Goal: Task Accomplishment & Management: Manage account settings

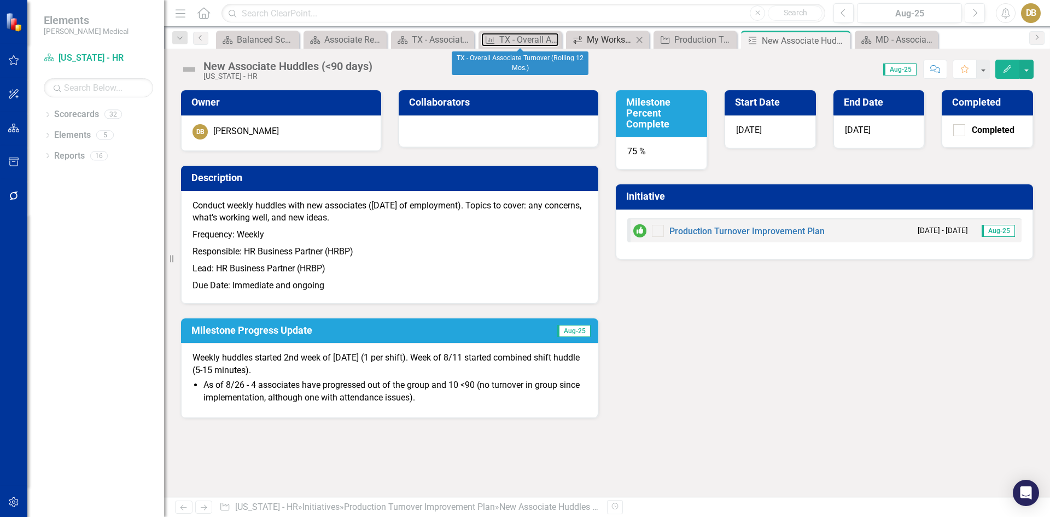
drag, startPoint x: 535, startPoint y: 34, endPoint x: 611, endPoint y: 36, distance: 75.5
click at [535, 34] on div "TX - Overall Associate Turnover (Rolling 12 Mos.)" at bounding box center [529, 40] width 60 height 14
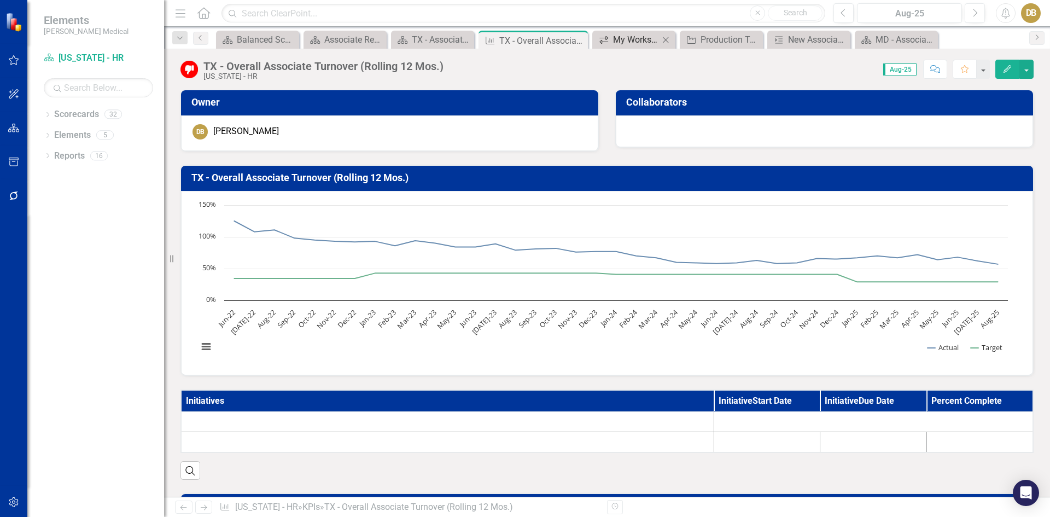
click at [613, 36] on div "My Workspace" at bounding box center [636, 40] width 46 height 14
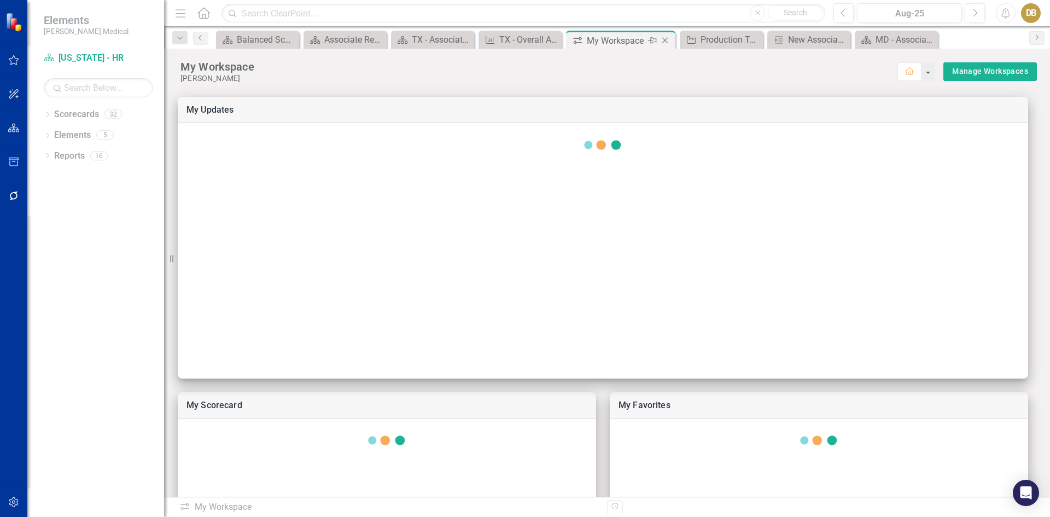
click at [666, 40] on icon "Close" at bounding box center [664, 40] width 11 height 9
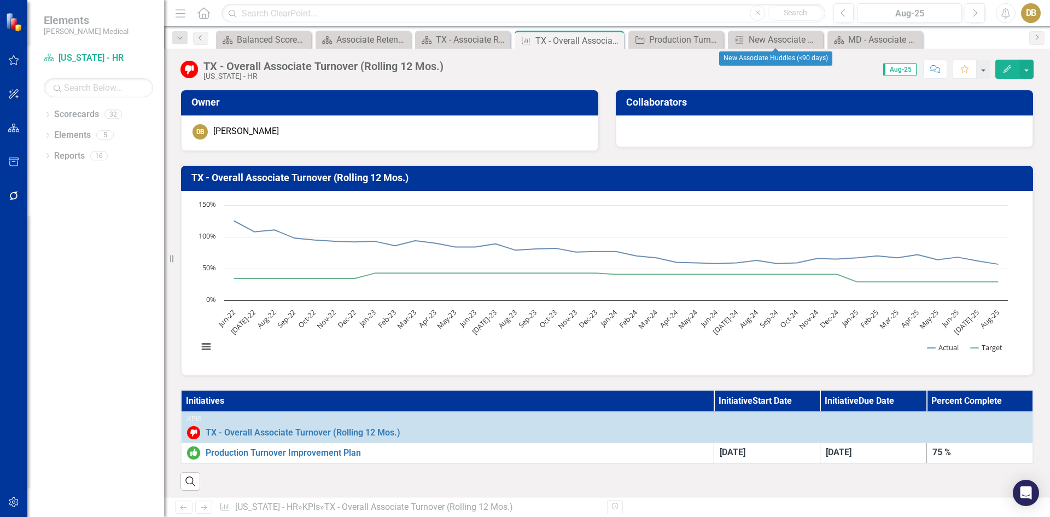
scroll to position [219, 0]
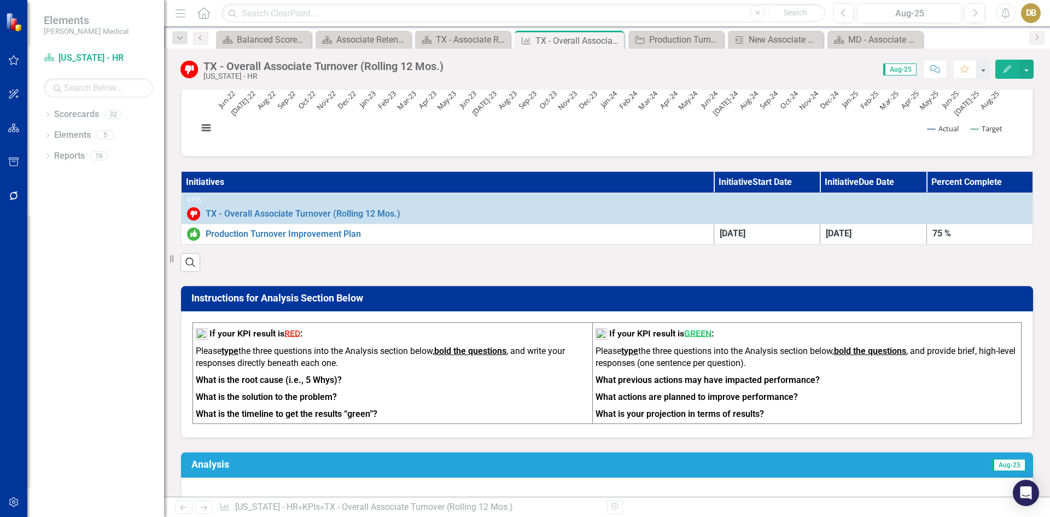
click at [330, 182] on th "Initiatives" at bounding box center [447, 182] width 533 height 22
click at [207, 183] on th "Initiatives" at bounding box center [447, 182] width 533 height 22
click at [1028, 69] on button "button" at bounding box center [1026, 69] width 14 height 19
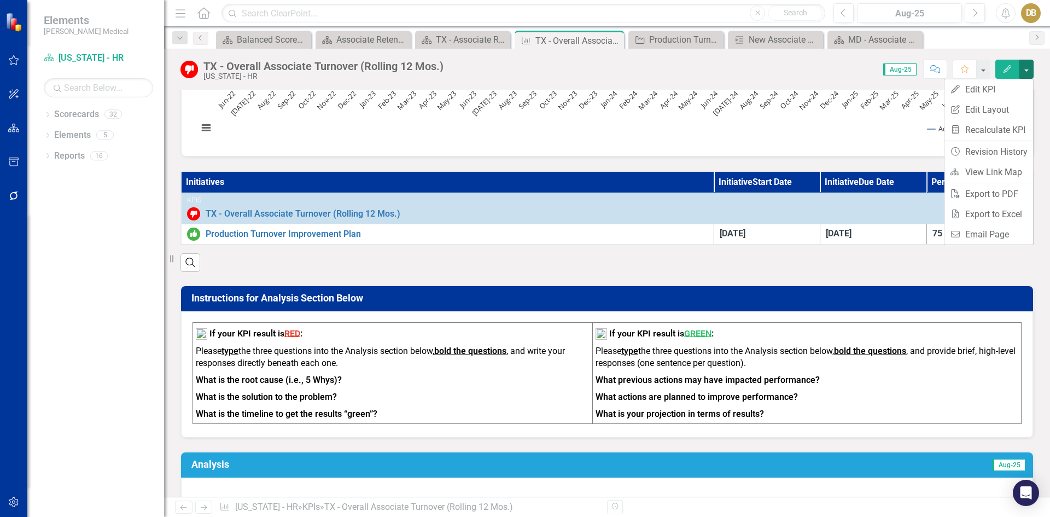
click at [1008, 70] on icon "button" at bounding box center [1007, 69] width 8 height 8
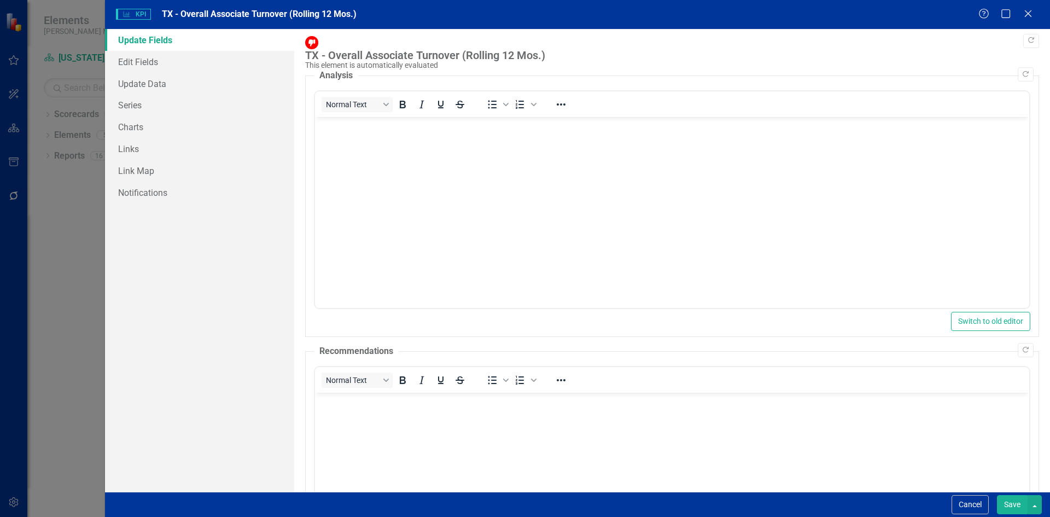
scroll to position [0, 0]
click at [1029, 16] on icon "Close" at bounding box center [1028, 13] width 14 height 10
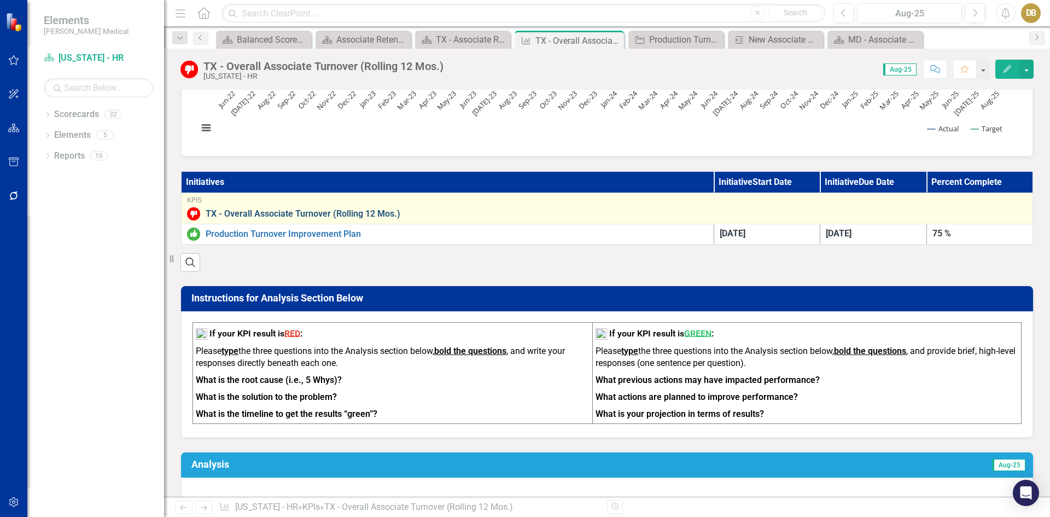
click at [303, 212] on link "TX - Overall Associate Turnover (Rolling 12 Mos.)" at bounding box center [616, 214] width 821 height 10
click at [303, 211] on link "TX - Overall Associate Turnover (Rolling 12 Mos.)" at bounding box center [616, 214] width 821 height 10
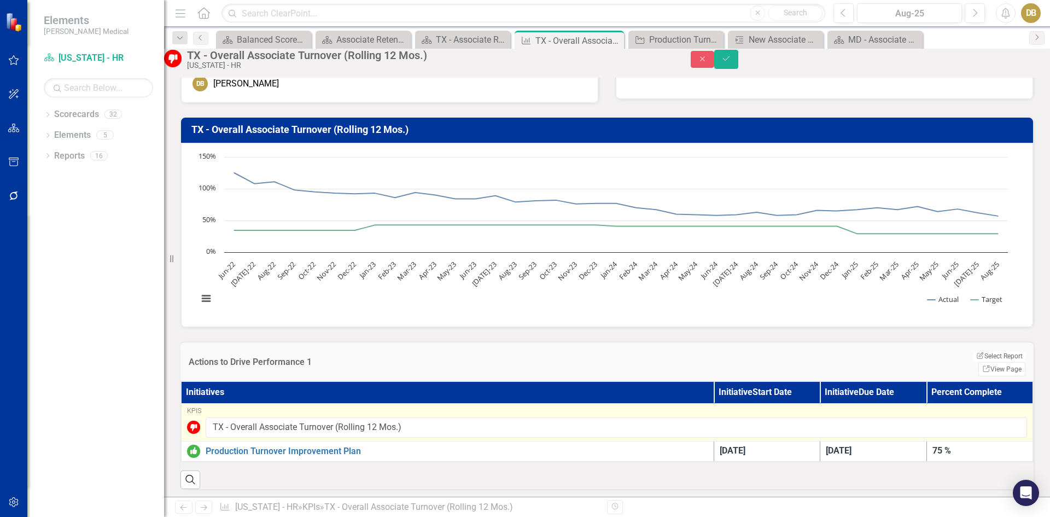
scroll to position [55, 0]
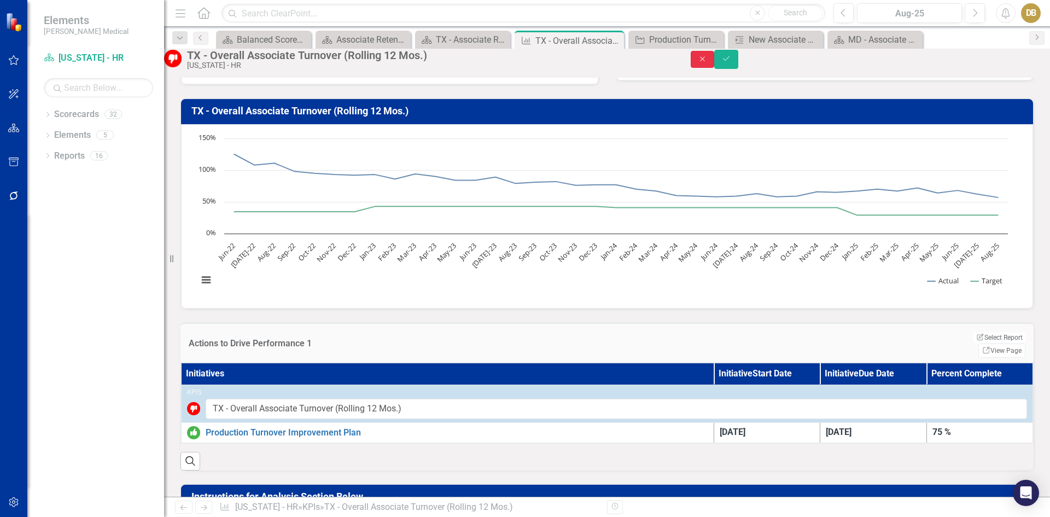
click at [715, 59] on button "Close" at bounding box center [703, 59] width 24 height 17
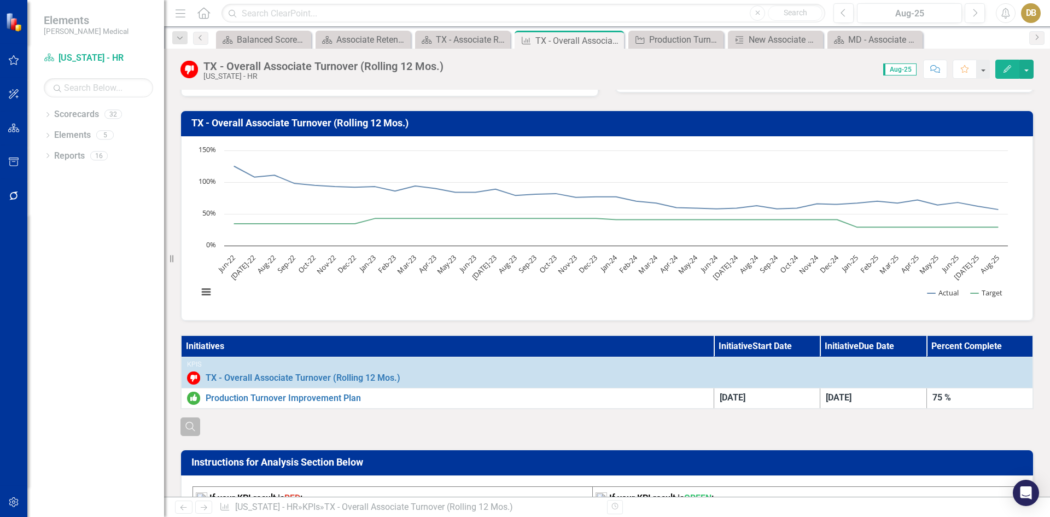
click at [188, 431] on icon "Search" at bounding box center [190, 426] width 12 height 10
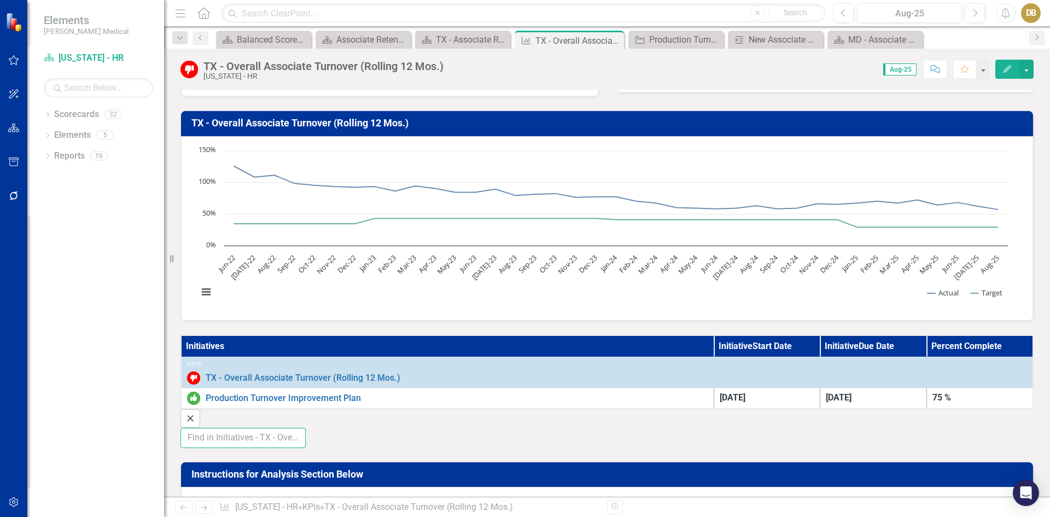
click at [254, 438] on input "text" at bounding box center [242, 438] width 125 height 20
type input "add initi"
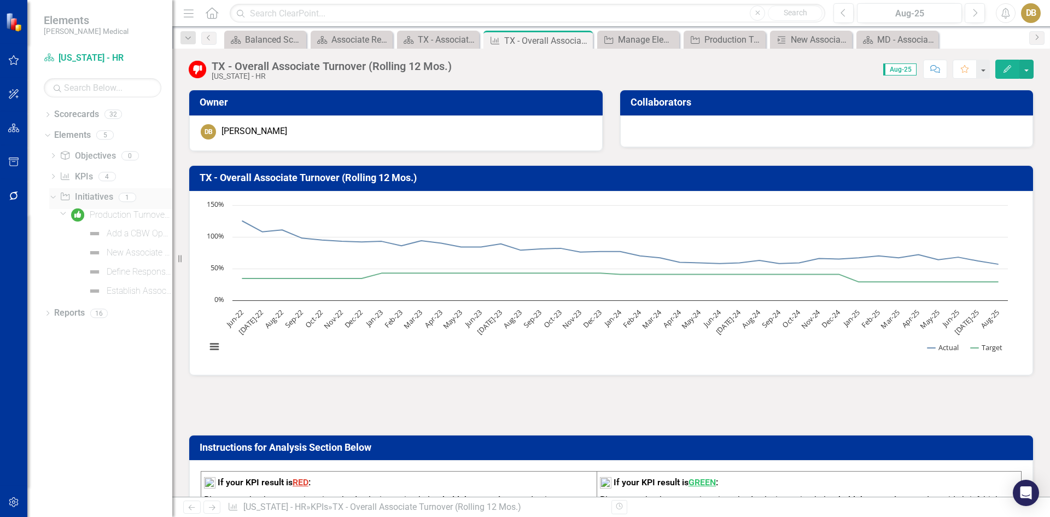
click at [52, 197] on icon "Dropdown" at bounding box center [52, 197] width 6 height 8
click at [584, 40] on icon "Close" at bounding box center [582, 40] width 11 height 9
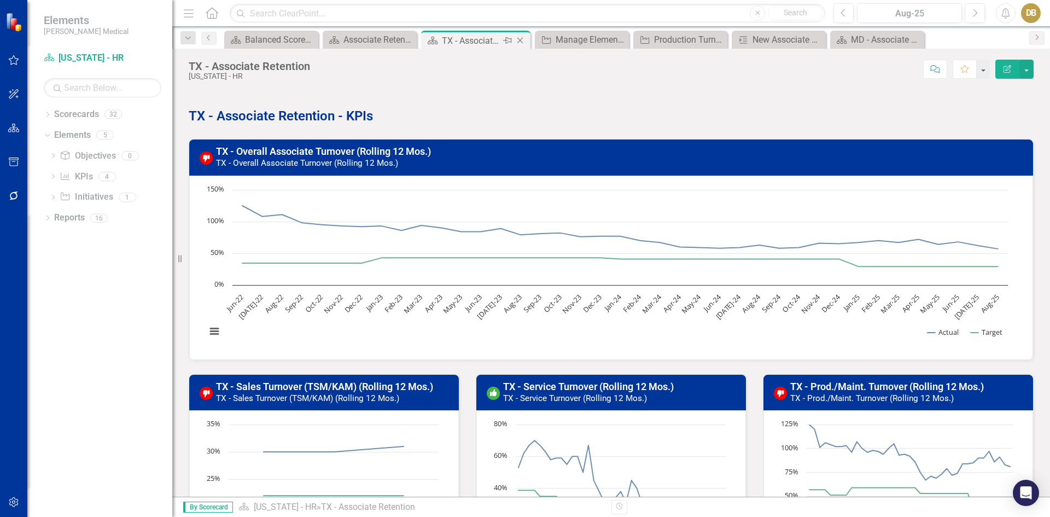
click at [520, 40] on icon "Close" at bounding box center [519, 40] width 11 height 9
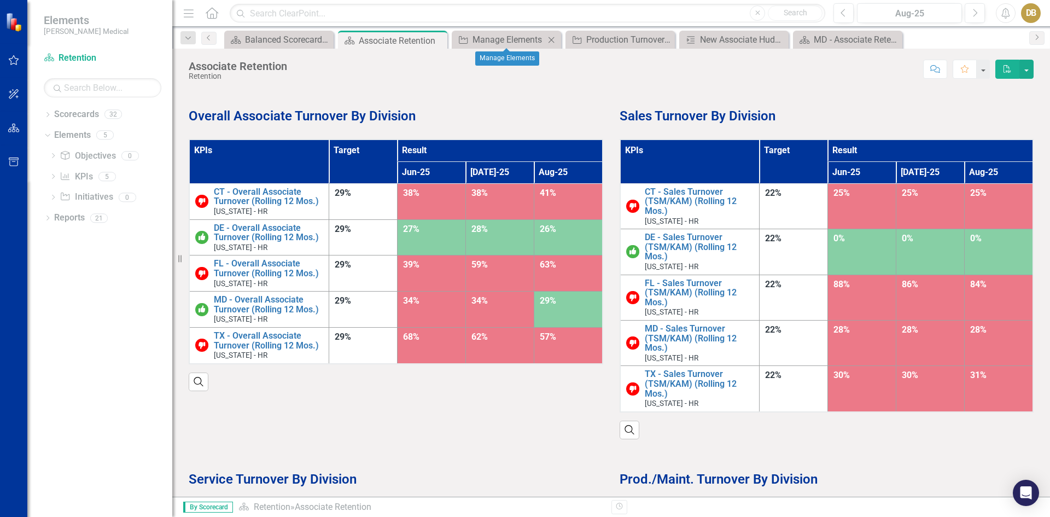
click at [554, 36] on icon "Close" at bounding box center [551, 40] width 11 height 9
click at [547, 39] on icon "Close" at bounding box center [551, 40] width 11 height 9
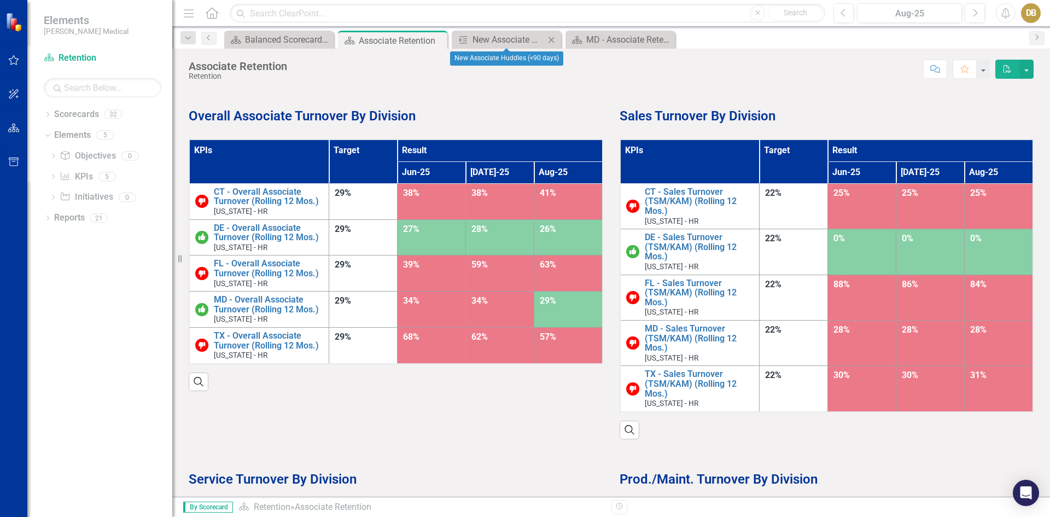
click at [551, 36] on icon "Close" at bounding box center [551, 40] width 11 height 9
click at [553, 37] on icon "Close" at bounding box center [551, 40] width 11 height 9
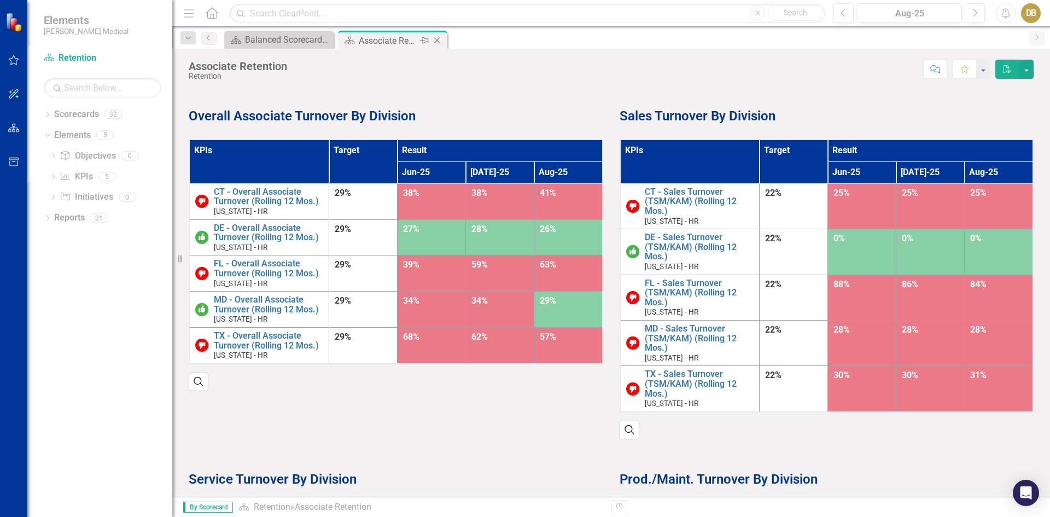
click at [370, 46] on div "Associate Retention" at bounding box center [388, 41] width 59 height 14
click at [440, 41] on icon "Close" at bounding box center [436, 40] width 11 height 9
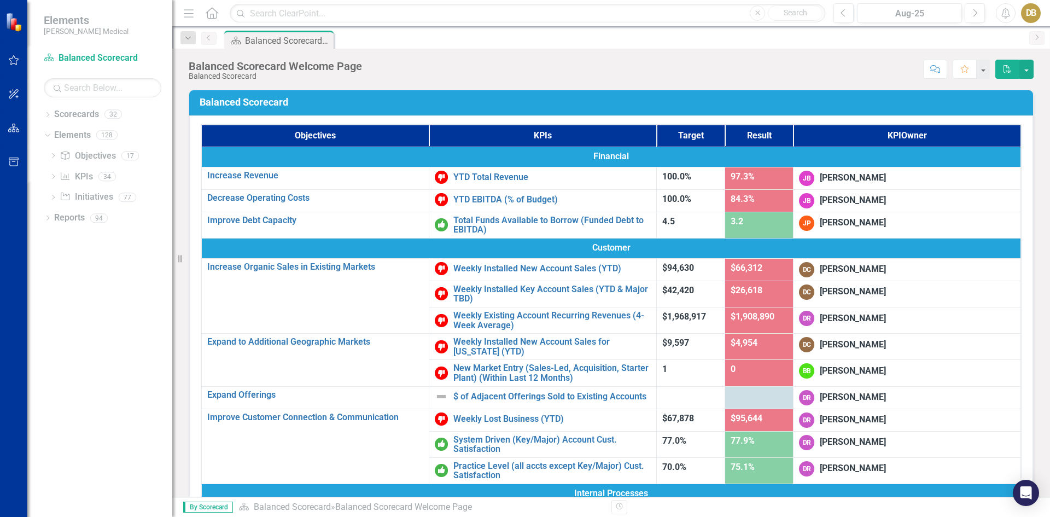
click at [1031, 14] on div "DB" at bounding box center [1031, 13] width 20 height 20
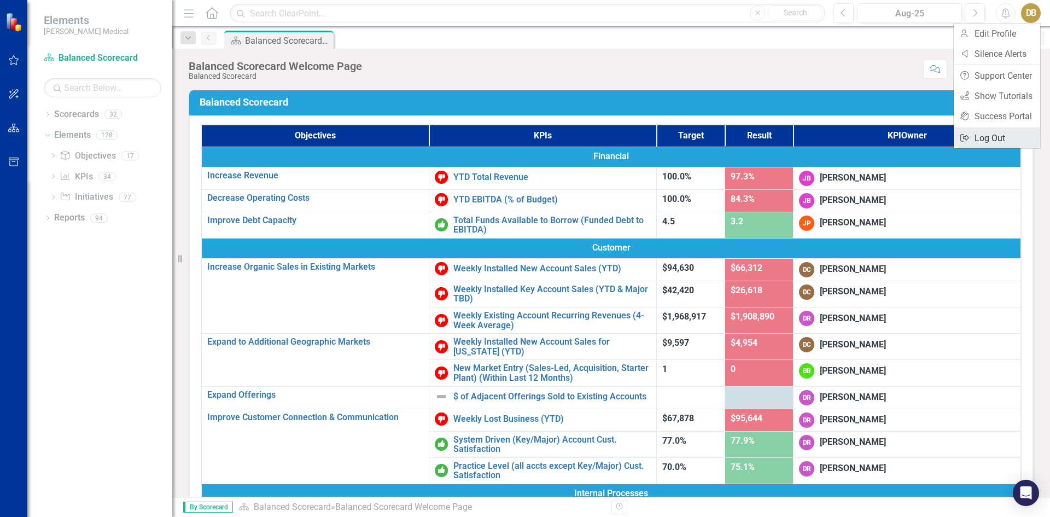
click at [989, 133] on link "Logout Log Out" at bounding box center [997, 138] width 86 height 20
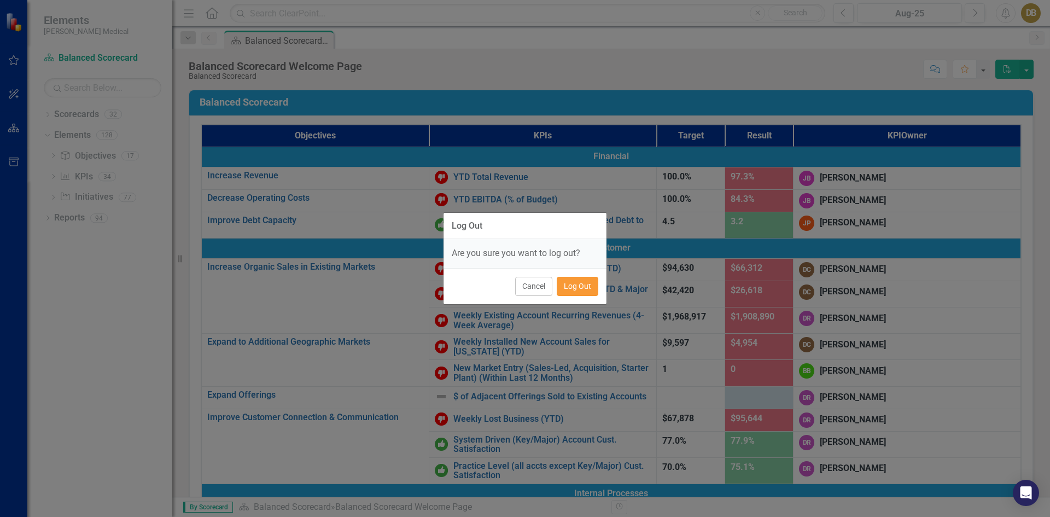
click at [575, 284] on button "Log Out" at bounding box center [578, 286] width 42 height 19
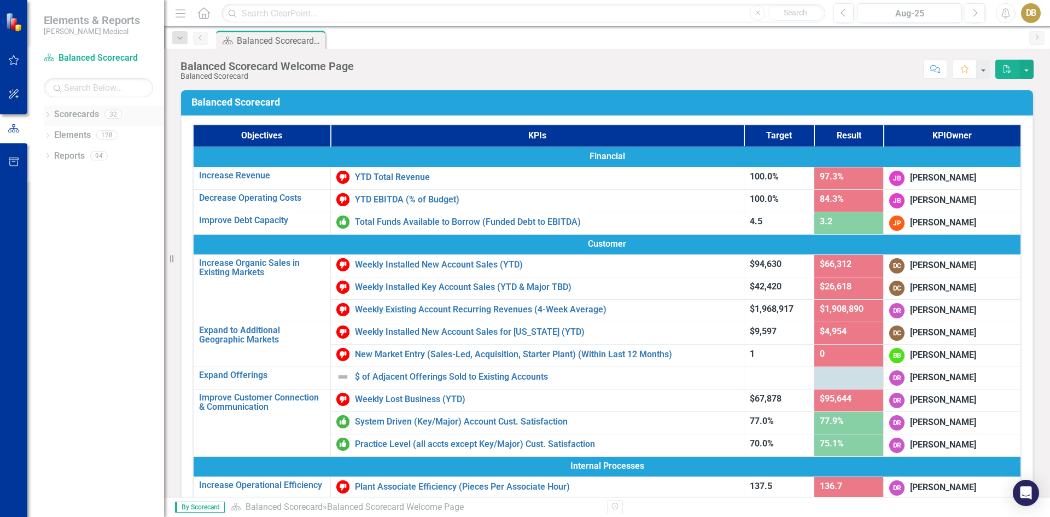
click at [49, 113] on icon "Dropdown" at bounding box center [48, 116] width 8 height 6
click at [57, 154] on icon "Dropdown" at bounding box center [53, 155] width 8 height 7
click at [65, 194] on icon "Dropdown" at bounding box center [64, 197] width 8 height 7
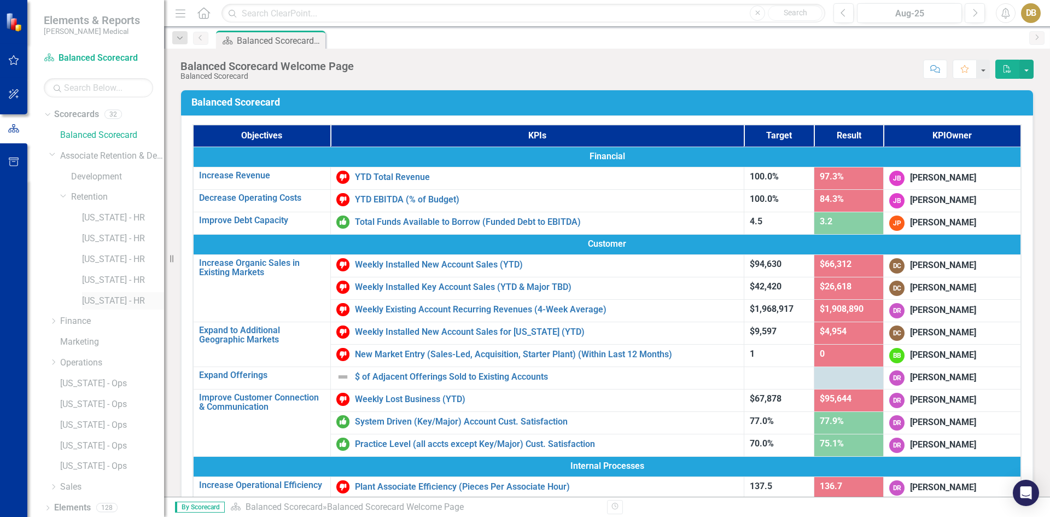
click at [106, 299] on link "[US_STATE] - HR" at bounding box center [123, 301] width 82 height 13
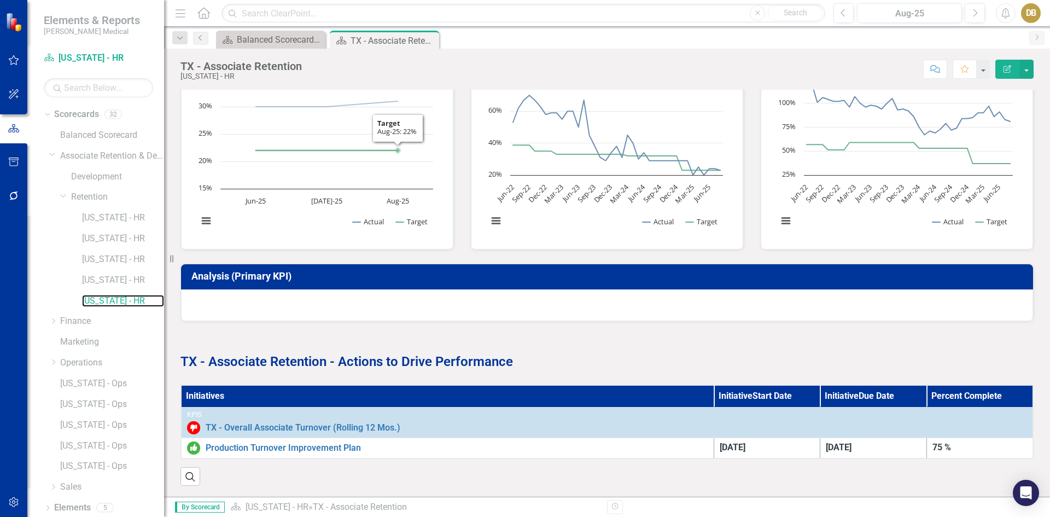
scroll to position [353, 0]
click at [246, 385] on th "Initiatives" at bounding box center [447, 396] width 533 height 22
click at [260, 354] on strong "TX - Associate Retention - Actions to Drive Performance" at bounding box center [346, 361] width 332 height 15
click at [72, 481] on link "Elements" at bounding box center [72, 484] width 37 height 13
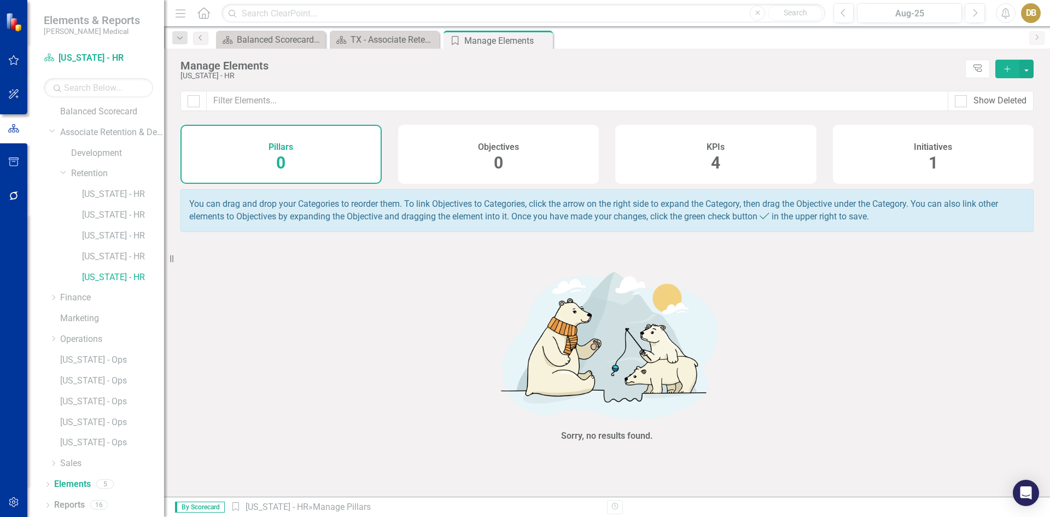
click at [1009, 67] on icon "Add" at bounding box center [1007, 69] width 10 height 8
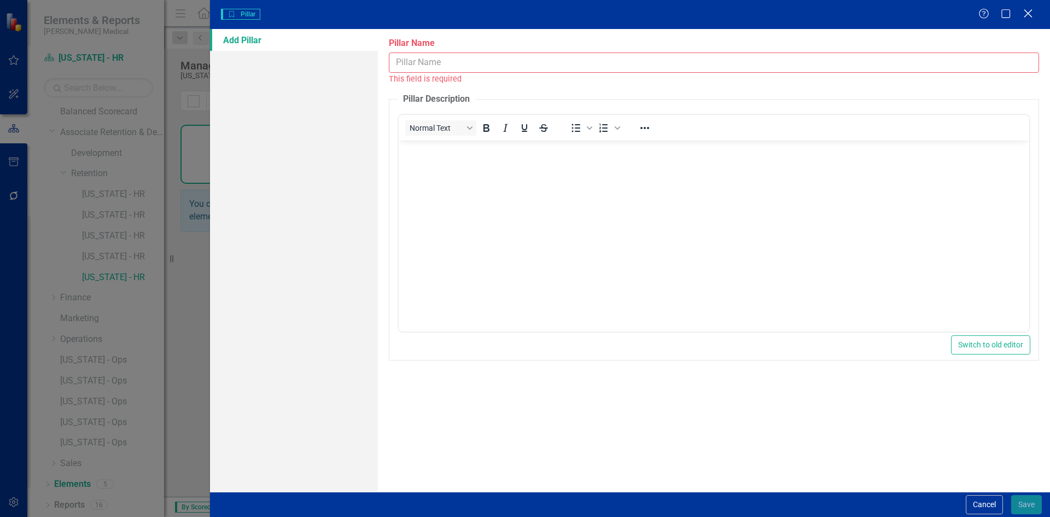
click at [1028, 11] on icon "Close" at bounding box center [1028, 13] width 14 height 10
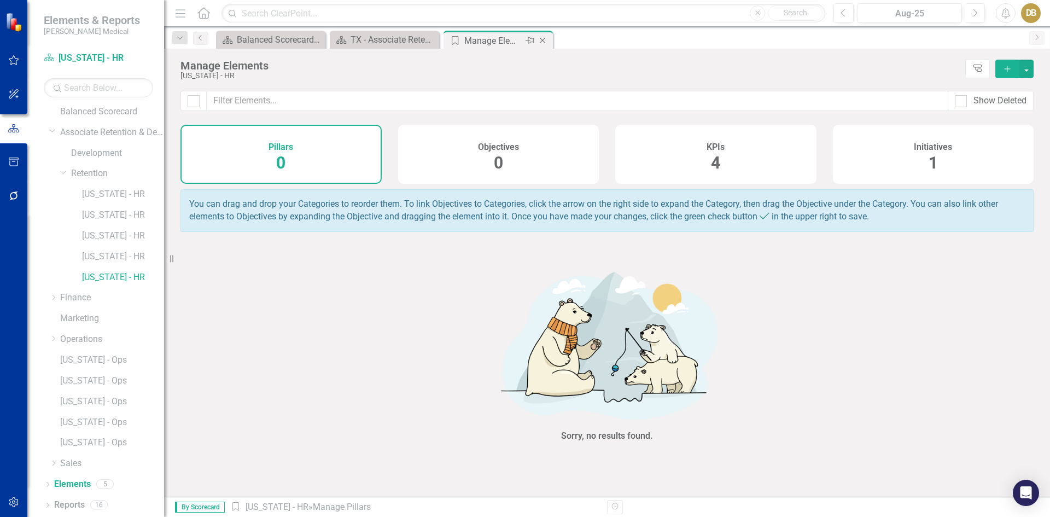
click at [542, 38] on icon "Close" at bounding box center [542, 40] width 11 height 9
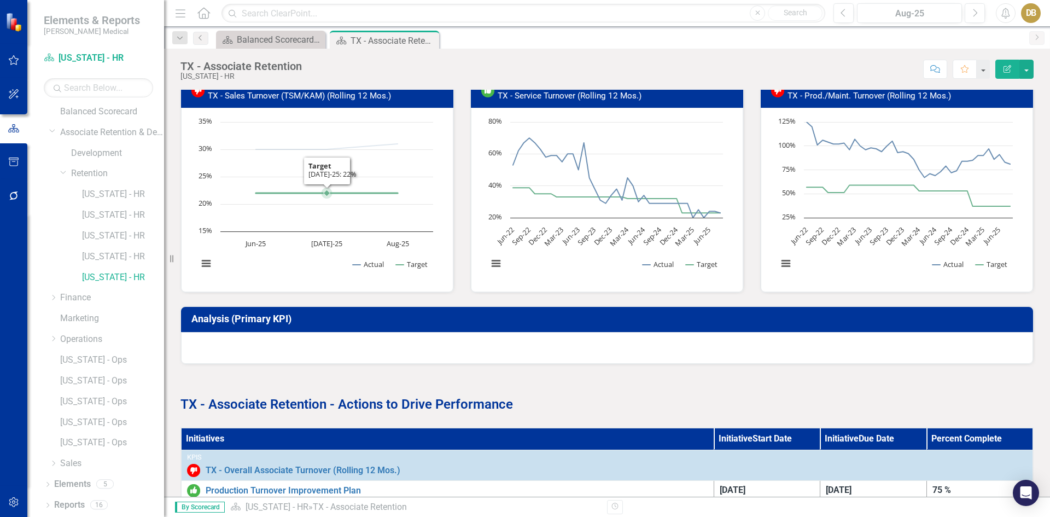
scroll to position [353, 0]
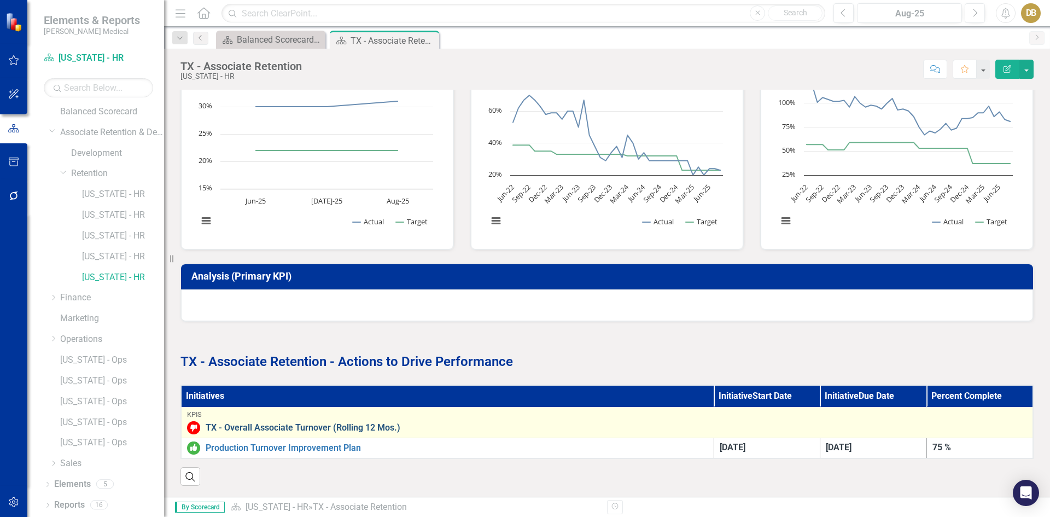
click at [247, 423] on link "TX - Overall Associate Turnover (Rolling 12 Mos.)" at bounding box center [616, 428] width 821 height 10
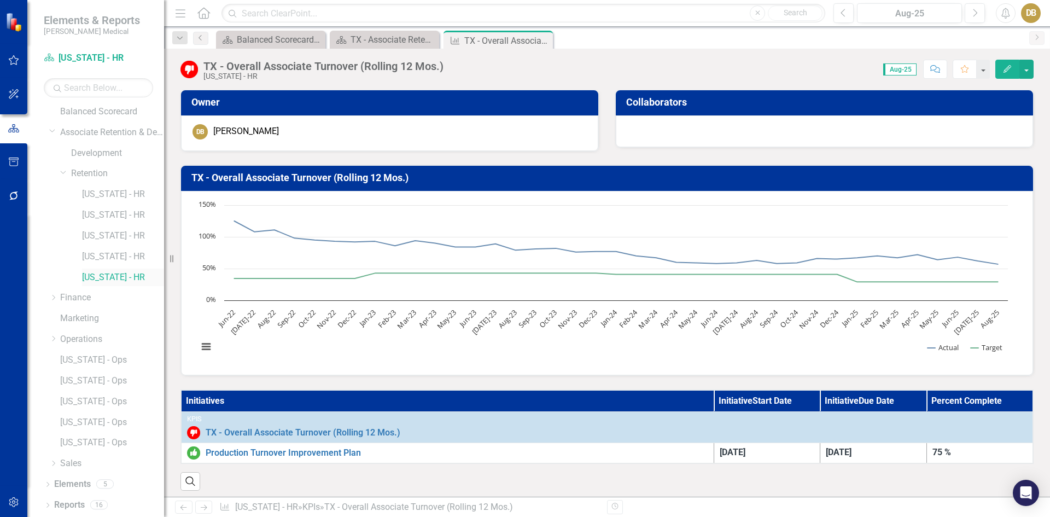
click at [96, 278] on link "[US_STATE] - HR" at bounding box center [123, 277] width 82 height 13
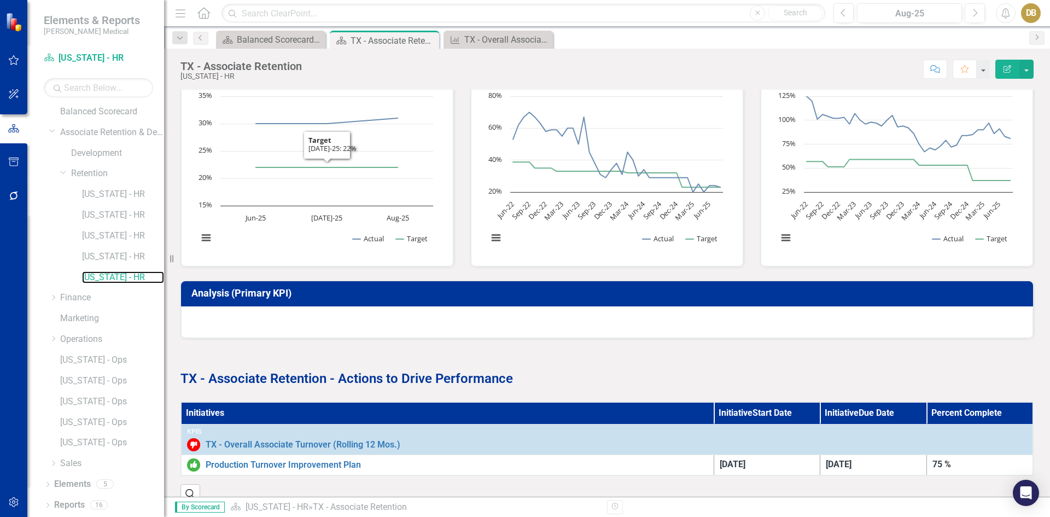
scroll to position [353, 0]
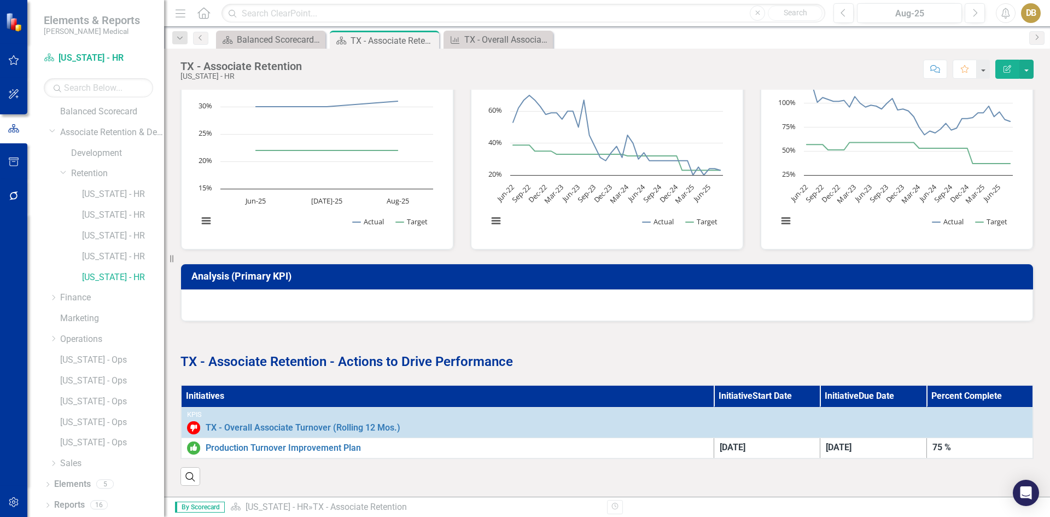
click at [258, 354] on strong "TX - Associate Retention - Actions to Drive Performance" at bounding box center [346, 361] width 332 height 15
click at [213, 387] on th "Initiatives" at bounding box center [447, 396] width 533 height 22
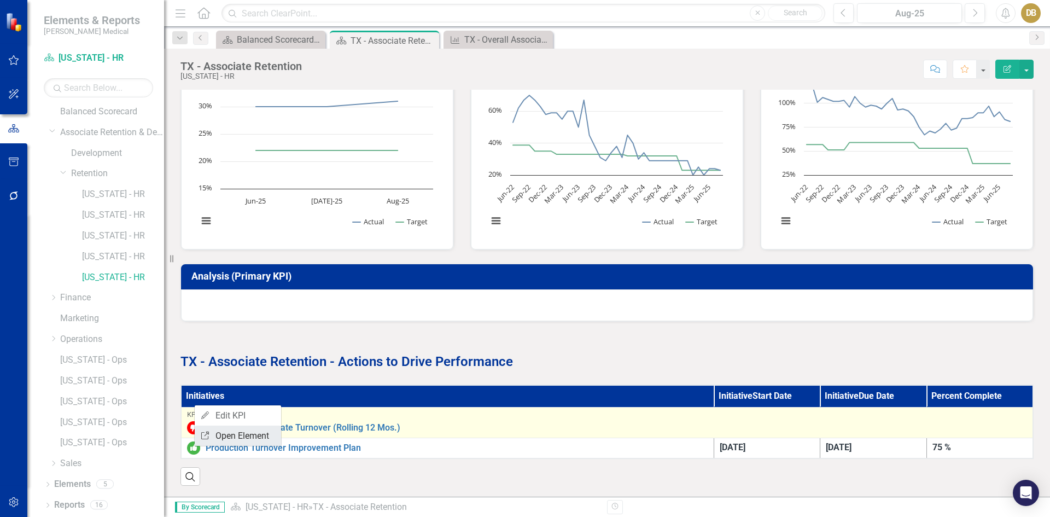
click at [223, 440] on link "Link Open Element" at bounding box center [238, 435] width 86 height 20
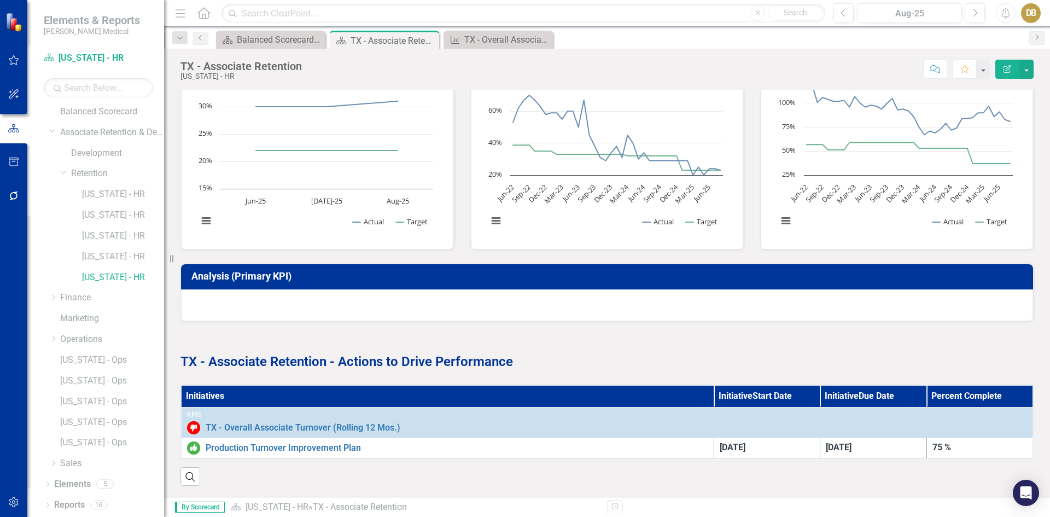
click at [1031, 12] on div "DB" at bounding box center [1031, 13] width 20 height 20
click at [989, 134] on link "Logout Log Out" at bounding box center [997, 138] width 86 height 20
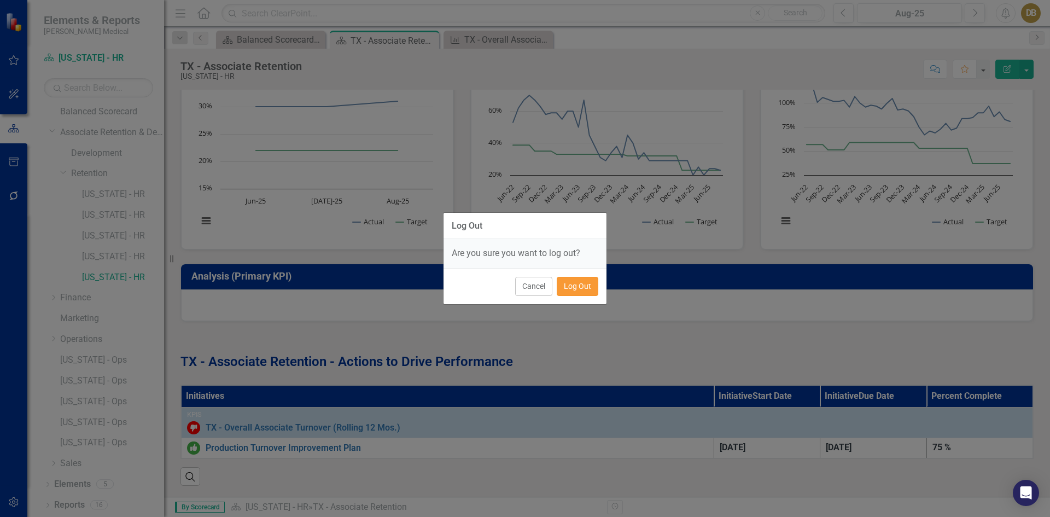
click at [574, 286] on button "Log Out" at bounding box center [578, 286] width 42 height 19
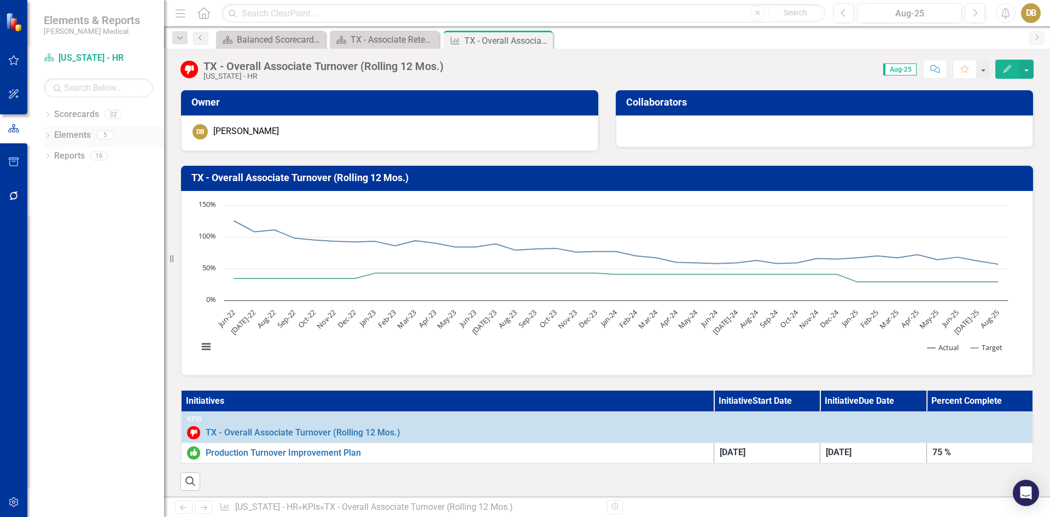
click at [48, 135] on icon "Dropdown" at bounding box center [48, 136] width 8 height 6
click at [385, 40] on div "TX - Associate Retention" at bounding box center [386, 40] width 72 height 14
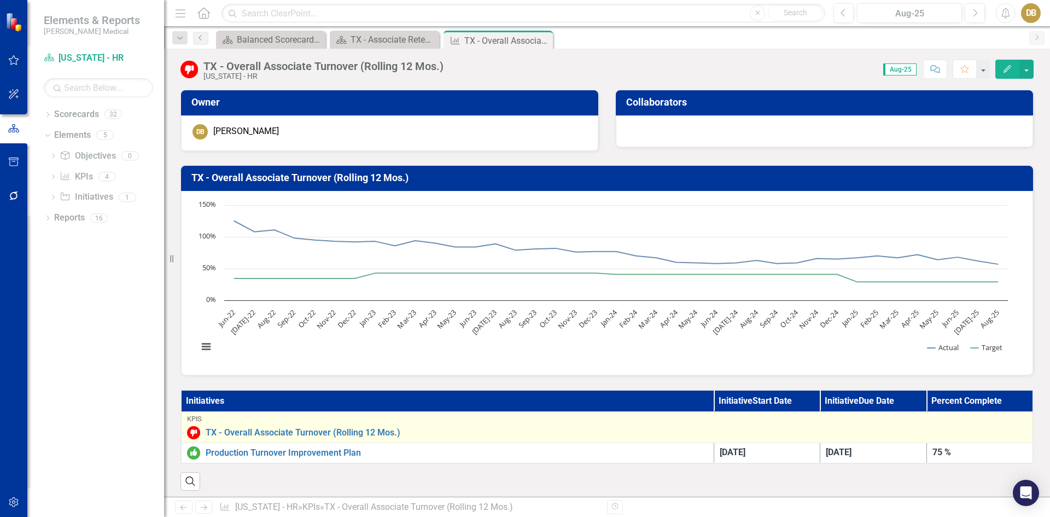
click at [471, 424] on div "KPIs TX - Overall Associate Turnover (Rolling 12 Mos.) Edit Edit KPI Link Open …" at bounding box center [607, 427] width 840 height 24
click at [0, 0] on link "Link Open Element" at bounding box center [0, 0] width 0 height 0
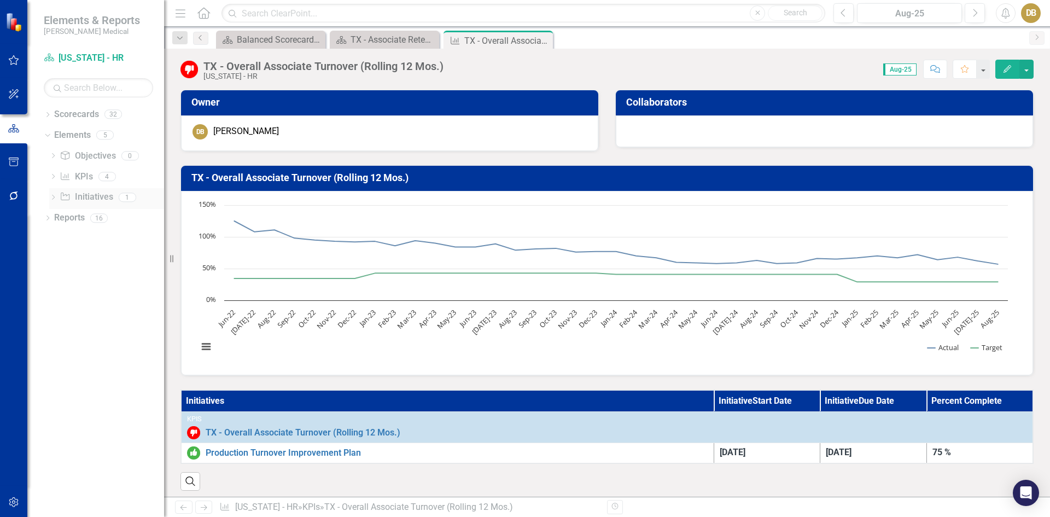
click at [81, 198] on link "Initiative Initiatives" at bounding box center [86, 197] width 53 height 13
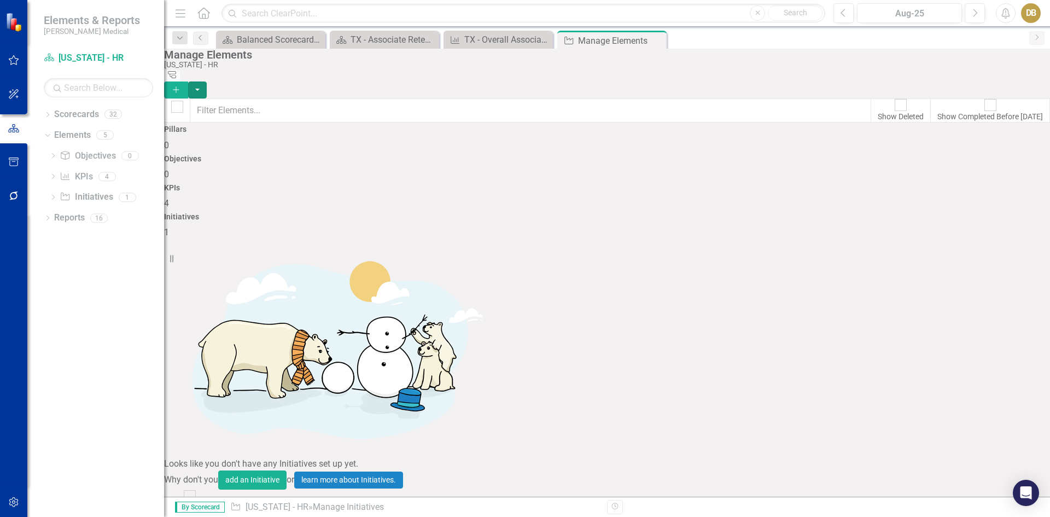
click at [207, 81] on button "button" at bounding box center [197, 89] width 19 height 17
click at [181, 86] on icon "Add" at bounding box center [176, 90] width 10 height 8
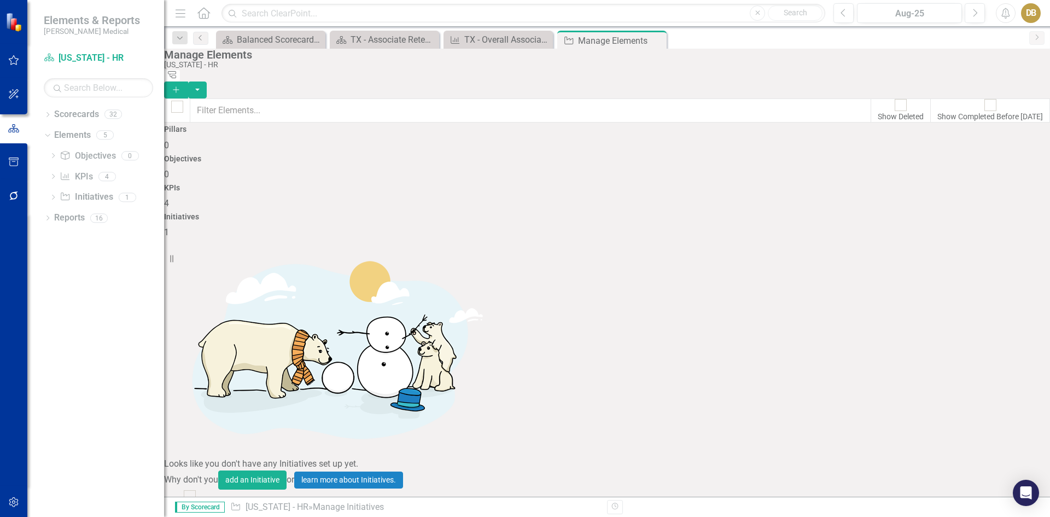
click at [181, 86] on icon "Add" at bounding box center [176, 90] width 10 height 8
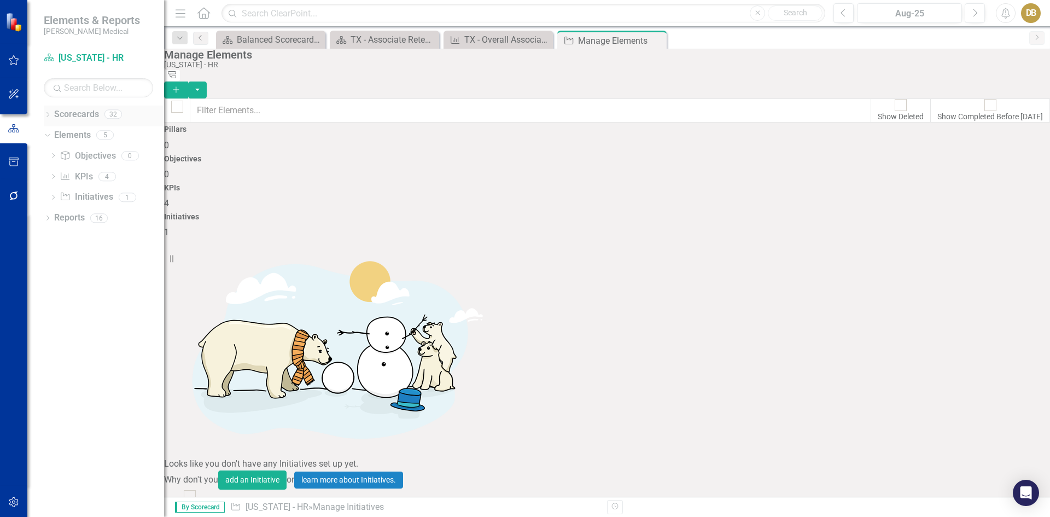
click at [78, 116] on link "Scorecards" at bounding box center [76, 114] width 45 height 13
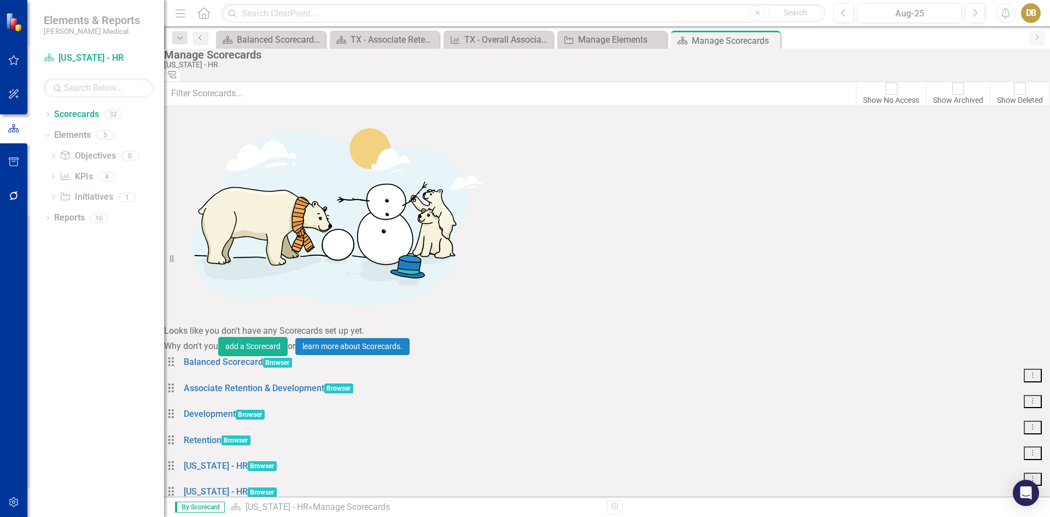
click at [1026, 13] on div "DB" at bounding box center [1031, 13] width 20 height 20
click at [996, 134] on link "Logout Log Out" at bounding box center [997, 138] width 86 height 20
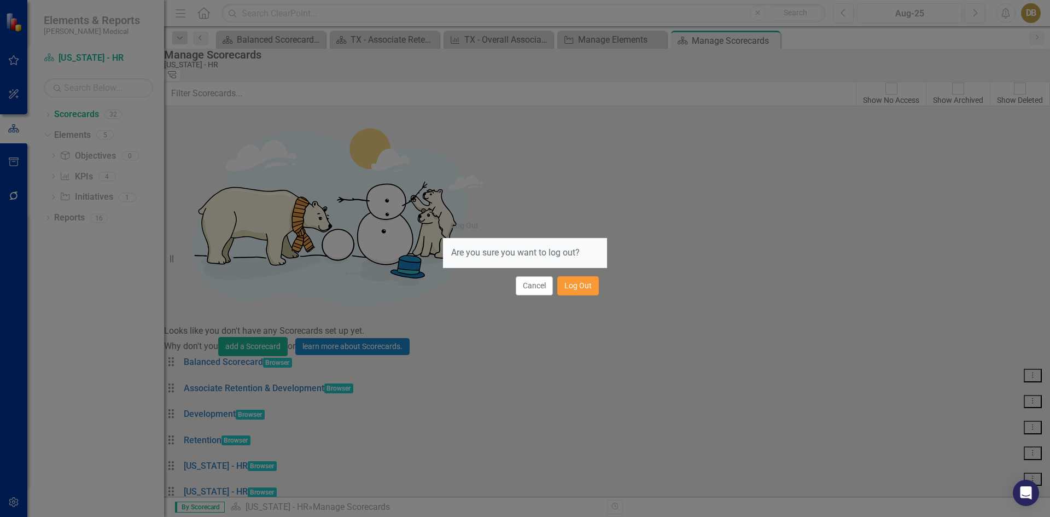
click at [585, 289] on button "Log Out" at bounding box center [578, 285] width 42 height 19
